Goal: Task Accomplishment & Management: Use online tool/utility

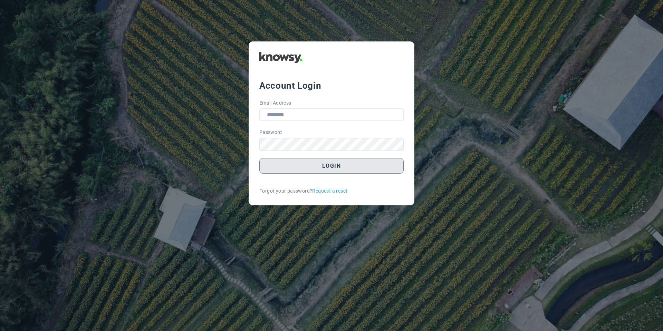
type input "**********"
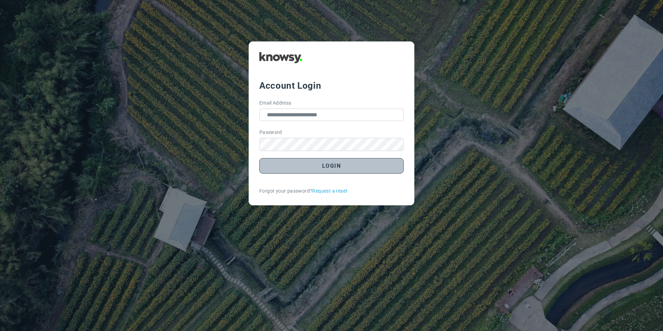
click at [287, 169] on button "Login" at bounding box center [331, 166] width 144 height 16
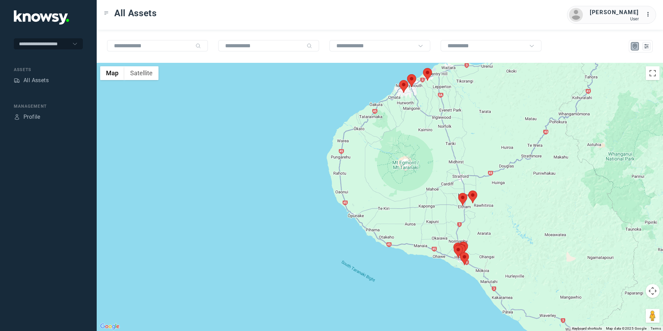
click at [423, 68] on area at bounding box center [423, 68] width 0 height 0
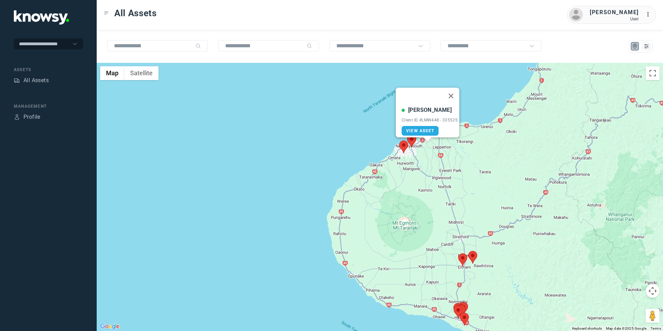
click at [415, 142] on div at bounding box center [411, 141] width 9 height 13
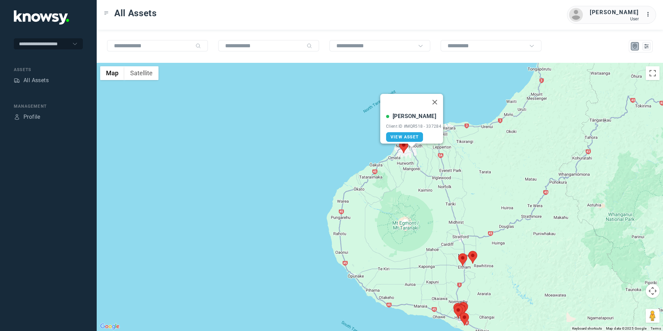
click at [407, 150] on img at bounding box center [403, 147] width 9 height 13
click at [438, 97] on button "Close" at bounding box center [434, 102] width 17 height 17
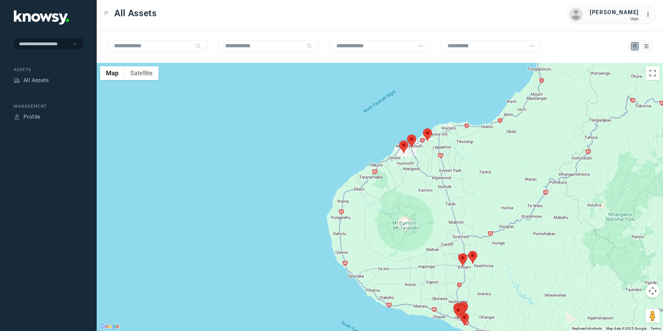
click at [423, 128] on area at bounding box center [423, 128] width 0 height 0
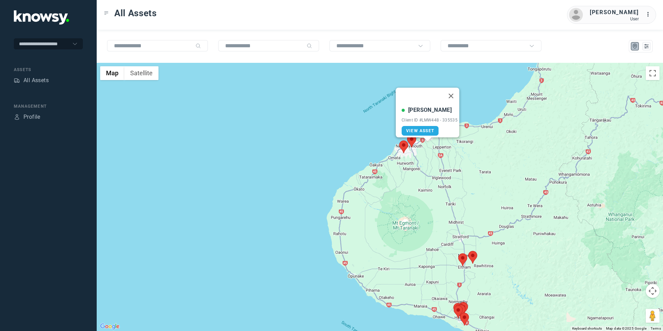
click at [407, 135] on area at bounding box center [407, 135] width 0 height 0
click at [399, 141] on area at bounding box center [399, 141] width 0 height 0
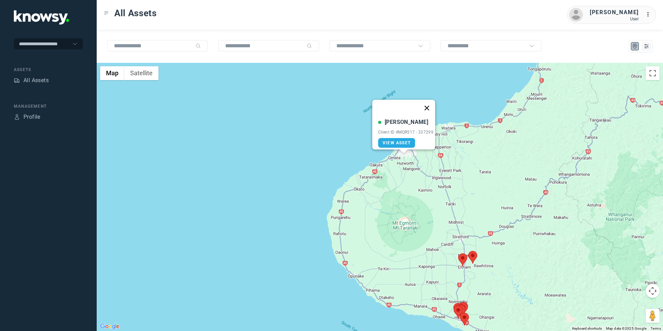
click at [430, 101] on button "Close" at bounding box center [427, 108] width 17 height 17
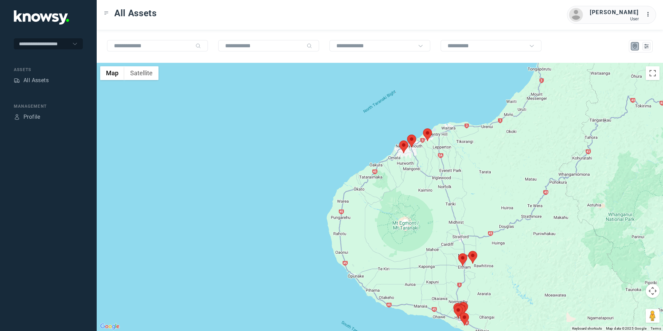
click at [407, 135] on area at bounding box center [407, 135] width 0 height 0
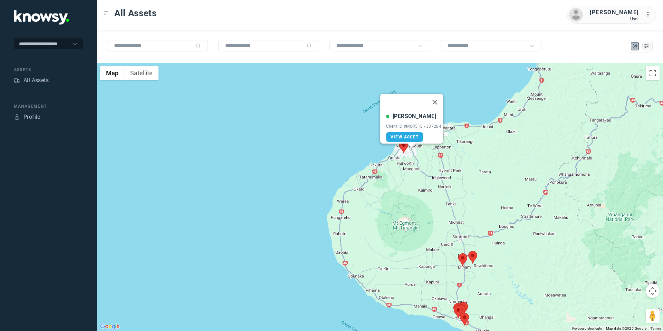
click at [440, 98] on button "Close" at bounding box center [434, 102] width 17 height 17
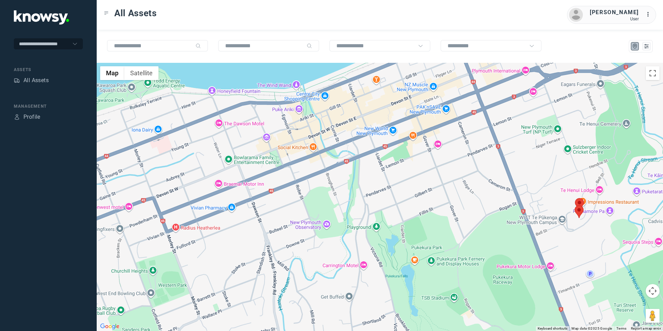
click at [575, 198] on area at bounding box center [575, 198] width 0 height 0
click at [575, 205] on area at bounding box center [575, 205] width 0 height 0
click at [609, 167] on button "Close" at bounding box center [601, 173] width 17 height 17
